Goal: Task Accomplishment & Management: Use online tool/utility

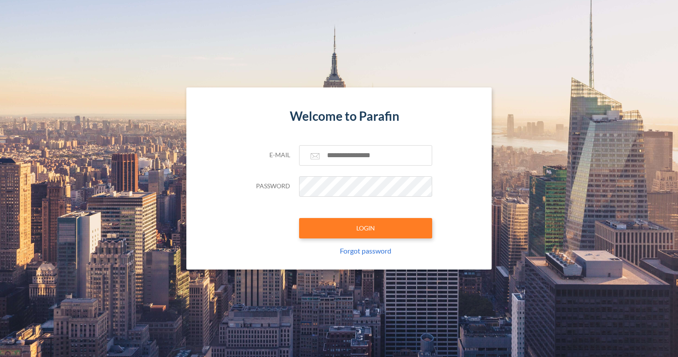
drag, startPoint x: 0, startPoint y: 0, endPoint x: 166, endPoint y: 148, distance: 222.5
click at [166, 148] on div "Welcome to Parafin E-mail Password LOGIN Forgot password" at bounding box center [339, 178] width 610 height 182
type input "**********"
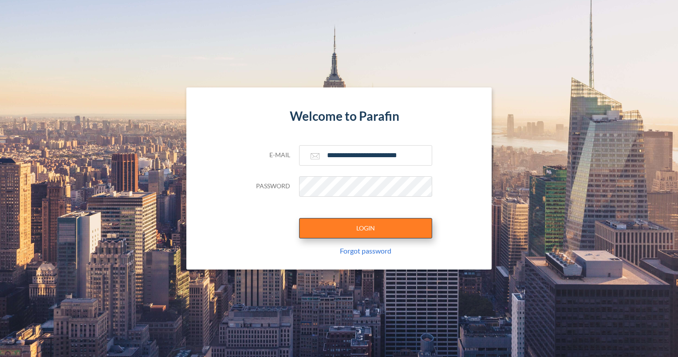
click at [375, 228] on button "LOGIN" at bounding box center [365, 228] width 133 height 20
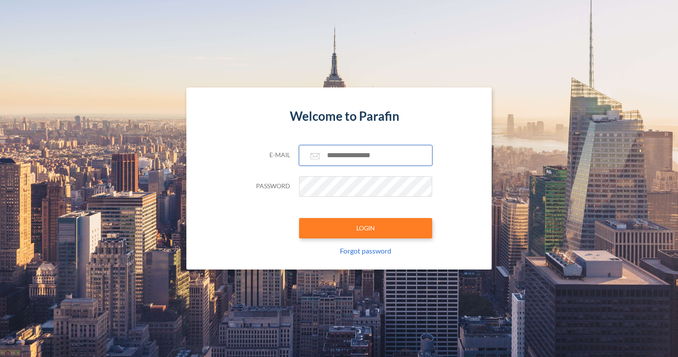
type input "**********"
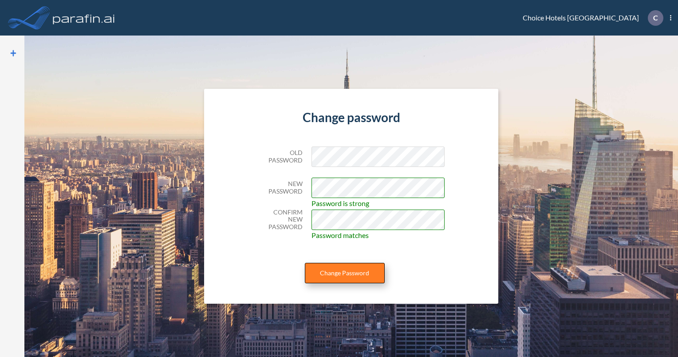
click at [348, 275] on button "Change Password" at bounding box center [345, 273] width 80 height 20
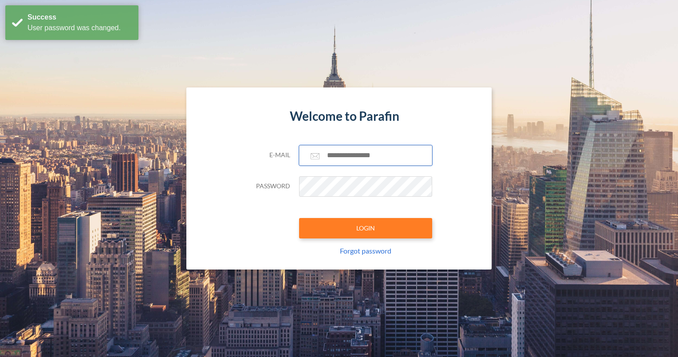
type input "**********"
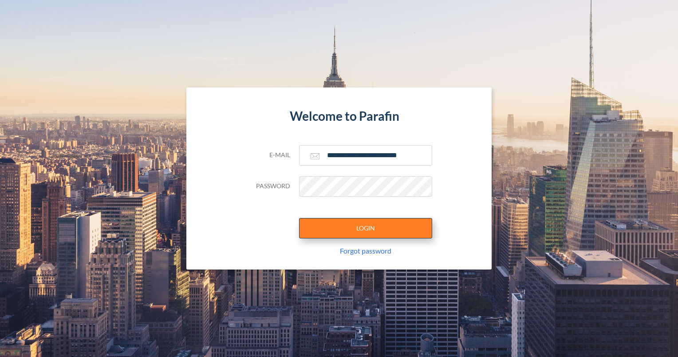
click at [378, 230] on button "LOGIN" at bounding box center [365, 228] width 133 height 20
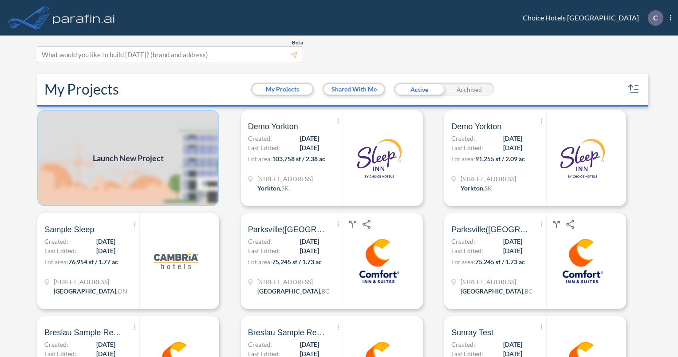
click at [167, 152] on img at bounding box center [128, 158] width 182 height 96
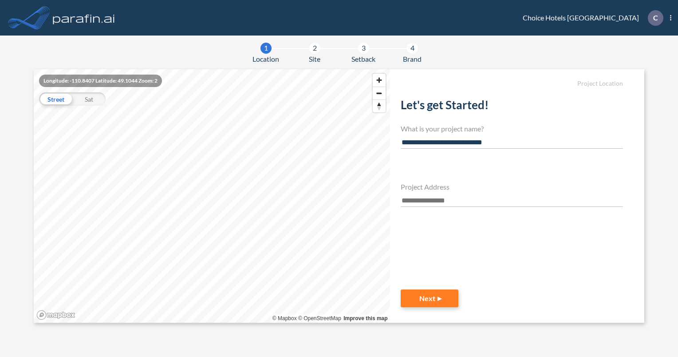
type input "**********"
click at [427, 195] on input "text" at bounding box center [512, 201] width 222 height 12
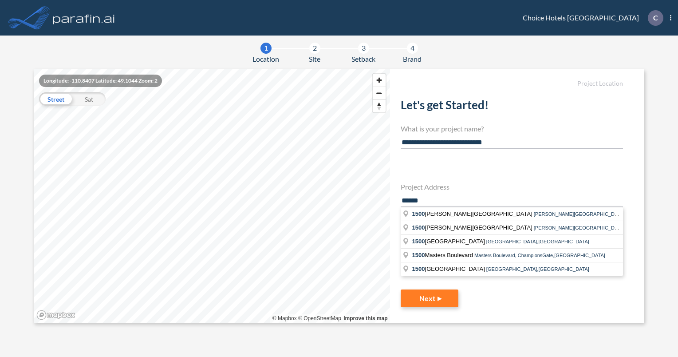
click at [552, 28] on header "Choice Hotels Canada C Show More Created with sketchtool. exit-to-app-button Cr…" at bounding box center [339, 18] width 678 height 36
click at [534, 211] on span "Matheson Boulevard East, Mississauga,ON" at bounding box center [605, 213] width 143 height 5
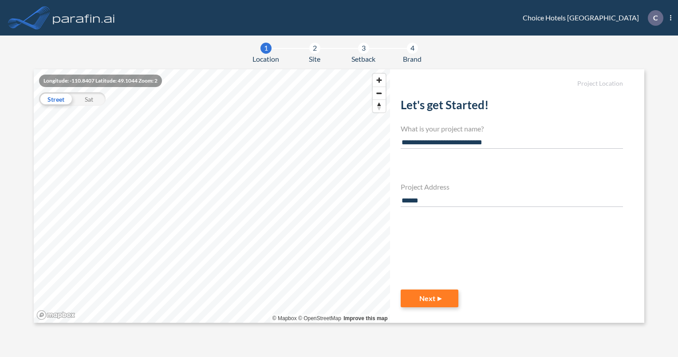
type input "**********"
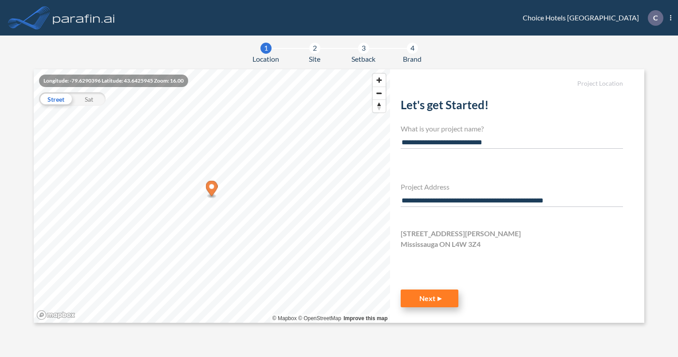
click at [435, 295] on button "Next" at bounding box center [430, 298] width 58 height 18
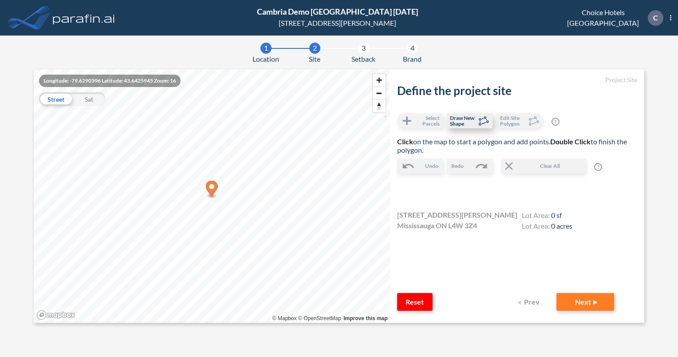
click at [478, 116] on icon at bounding box center [482, 120] width 13 height 13
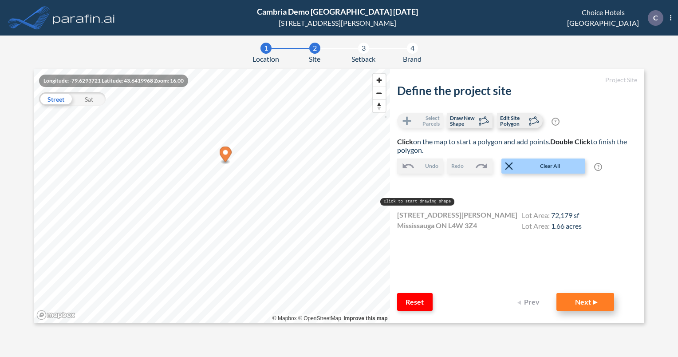
click at [596, 304] on button "Next" at bounding box center [586, 302] width 58 height 18
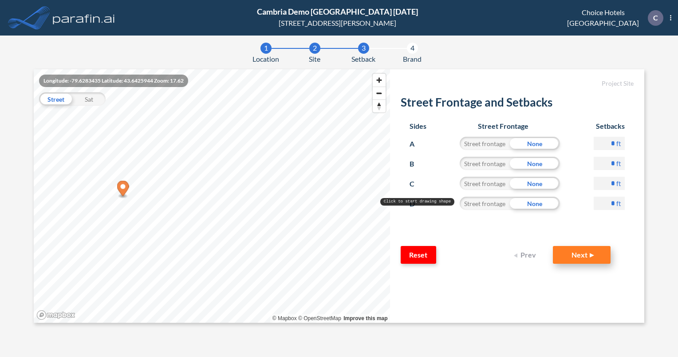
click at [589, 250] on button "Next" at bounding box center [582, 255] width 58 height 18
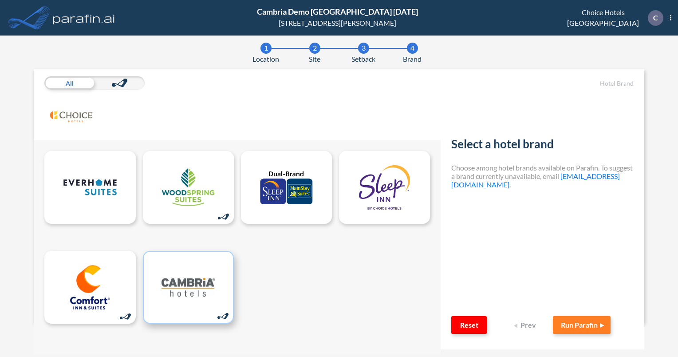
click at [196, 285] on img at bounding box center [188, 287] width 53 height 44
click at [581, 324] on button "Run Parafin" at bounding box center [582, 325] width 58 height 18
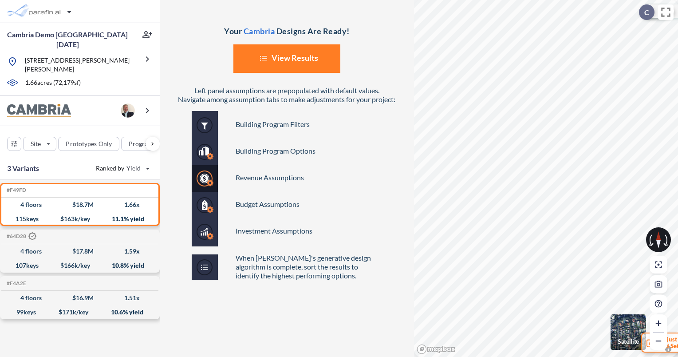
click at [310, 63] on button "List Created with Sketch. View Results" at bounding box center [286, 58] width 107 height 28
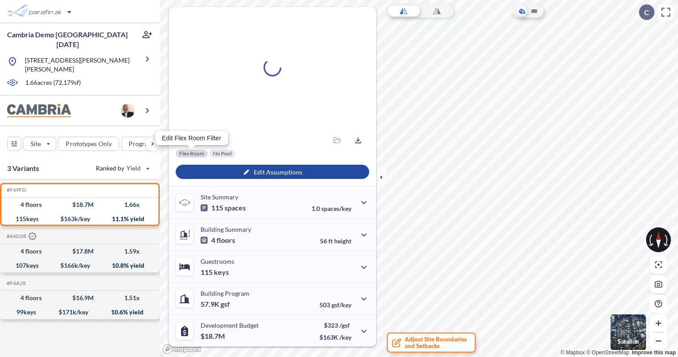
click at [194, 153] on div at bounding box center [192, 154] width 32 height 8
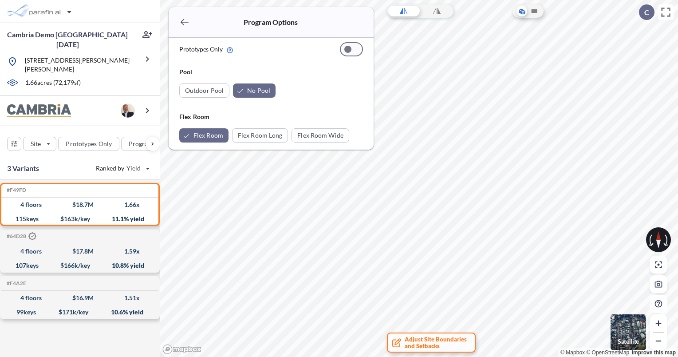
click at [632, 335] on img "button" at bounding box center [629, 332] width 36 height 36
click at [635, 332] on img "button" at bounding box center [629, 332] width 36 height 36
click at [632, 332] on img "button" at bounding box center [629, 332] width 36 height 36
click at [183, 23] on icon "button" at bounding box center [184, 22] width 11 height 11
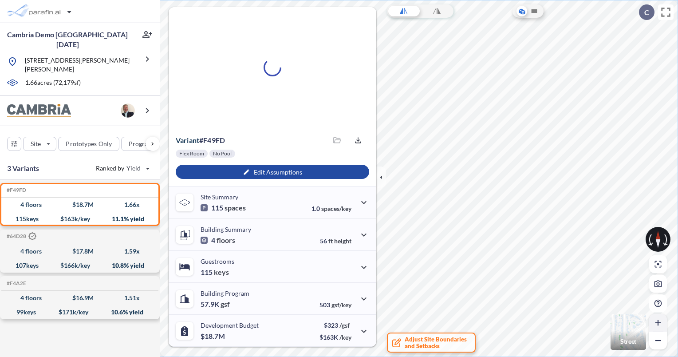
click at [659, 320] on icon "button" at bounding box center [658, 322] width 9 height 9
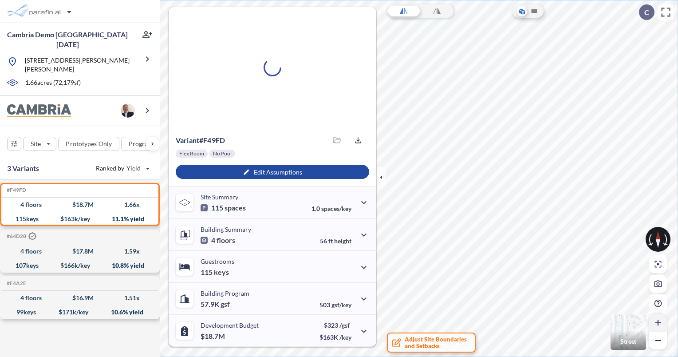
click at [659, 320] on icon "button" at bounding box center [658, 322] width 9 height 9
click at [381, 174] on icon "button" at bounding box center [381, 177] width 10 height 10
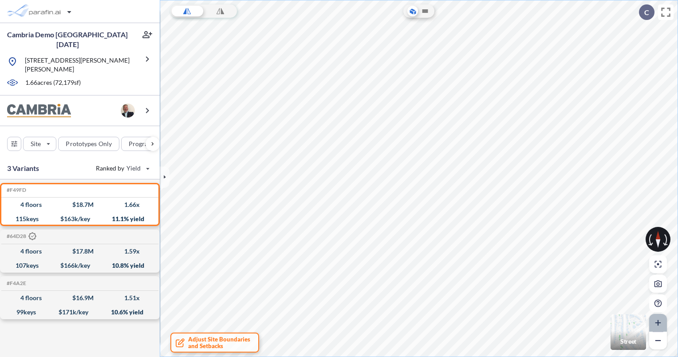
click at [658, 319] on icon "button" at bounding box center [658, 322] width 9 height 9
click at [658, 323] on icon "button" at bounding box center [658, 322] width 5 height 5
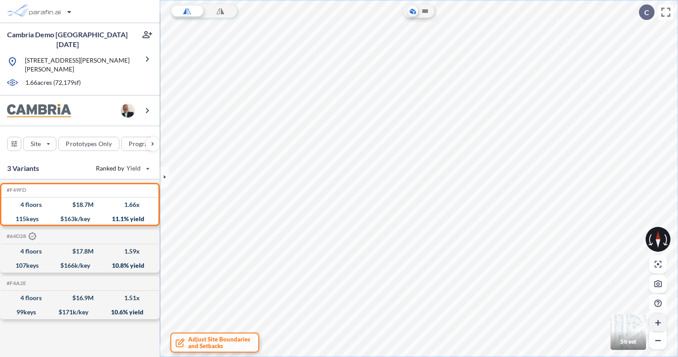
click at [658, 323] on icon "button" at bounding box center [658, 322] width 5 height 5
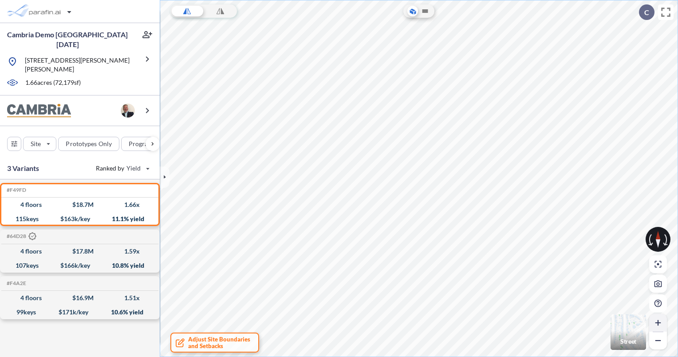
click at [658, 323] on icon "button" at bounding box center [658, 322] width 5 height 5
click at [656, 322] on icon "button" at bounding box center [658, 322] width 9 height 9
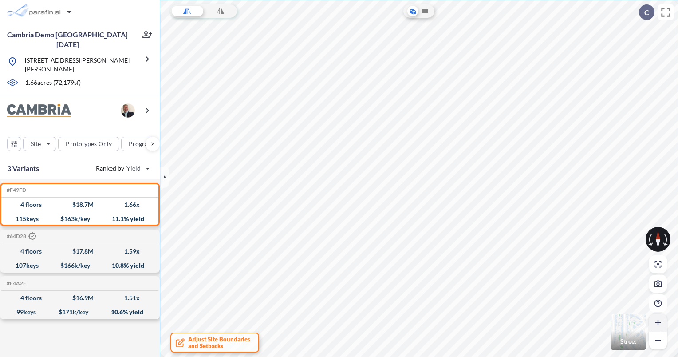
click at [656, 322] on icon "button" at bounding box center [658, 322] width 9 height 9
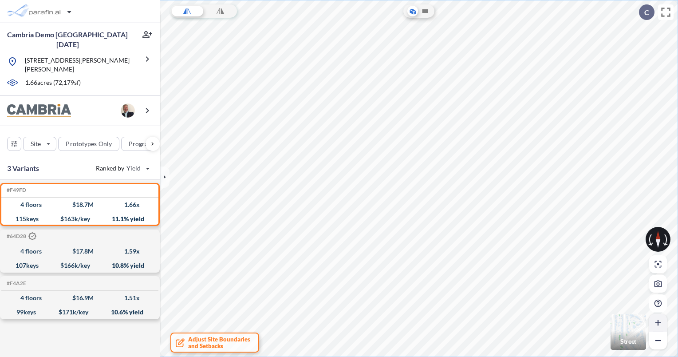
click at [656, 322] on icon "button" at bounding box center [658, 322] width 9 height 9
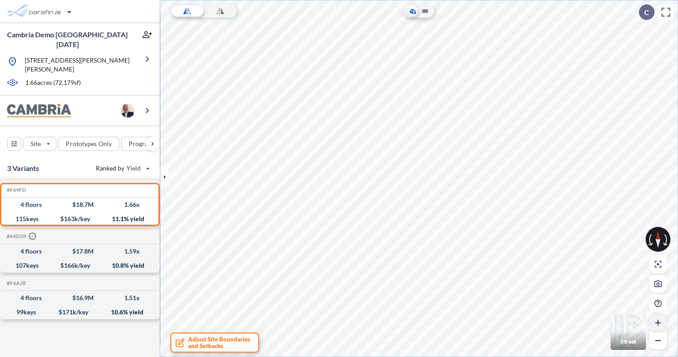
click at [656, 322] on icon "button" at bounding box center [658, 322] width 9 height 9
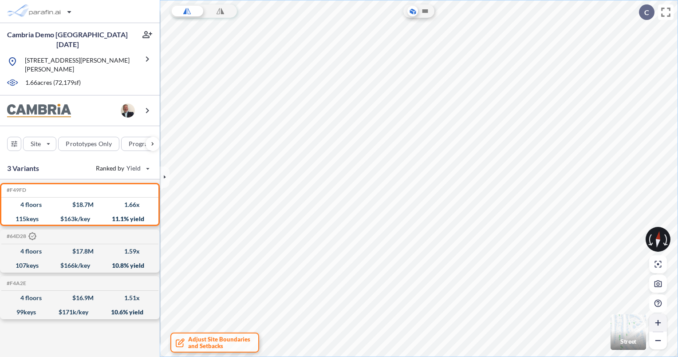
click at [657, 324] on icon "button" at bounding box center [658, 322] width 9 height 9
click at [426, 12] on icon at bounding box center [426, 11] width 6 height 4
click at [226, 15] on div at bounding box center [220, 10] width 33 height 13
click at [188, 9] on icon at bounding box center [187, 11] width 8 height 178
click at [150, 137] on div "button" at bounding box center [153, 144] width 14 height 14
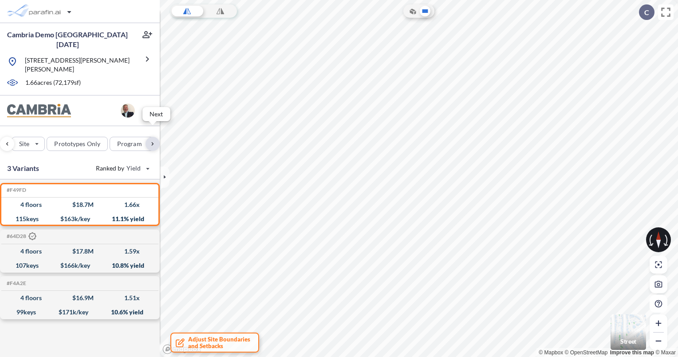
click at [150, 137] on div "button" at bounding box center [153, 144] width 14 height 14
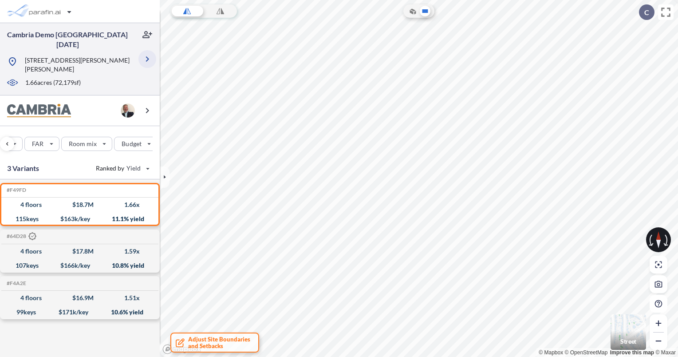
click at [142, 57] on icon "button" at bounding box center [147, 59] width 11 height 11
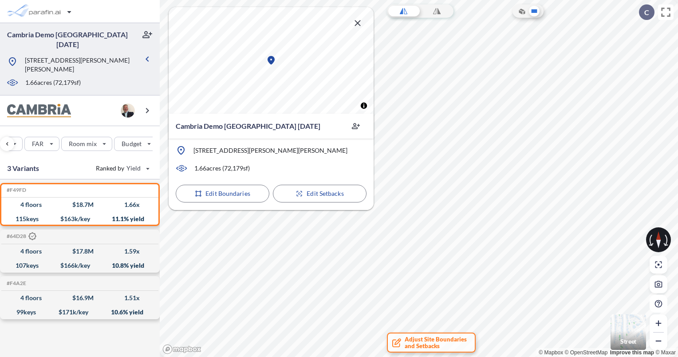
click at [353, 24] on icon "button" at bounding box center [357, 23] width 11 height 11
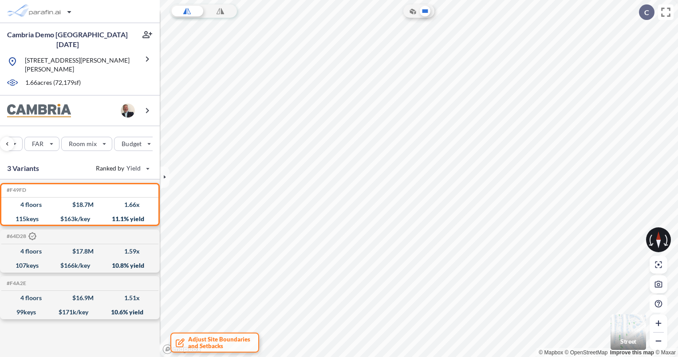
click at [222, 11] on icon at bounding box center [222, 11] width 3 height 6
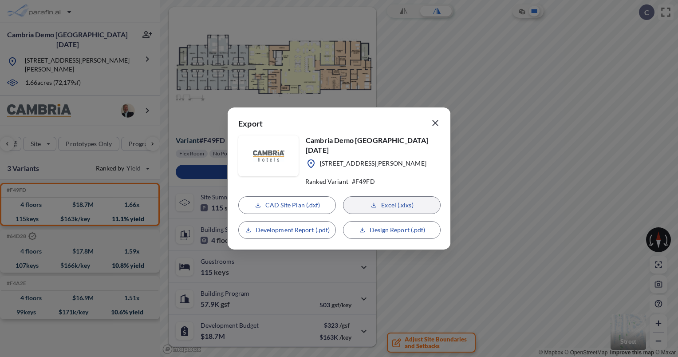
scroll to position [0, 71]
click at [388, 225] on p "Design Report (.pdf)" at bounding box center [398, 229] width 56 height 9
